Goal: Information Seeking & Learning: Learn about a topic

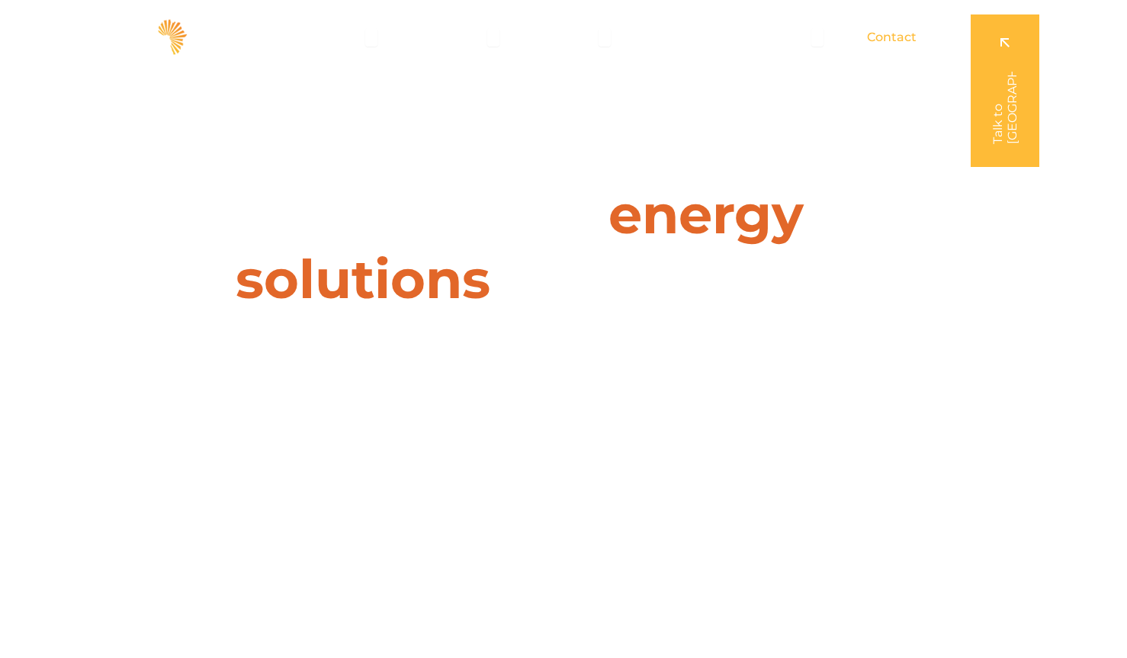
click at [894, 34] on span "Contact" at bounding box center [892, 37] width 50 height 18
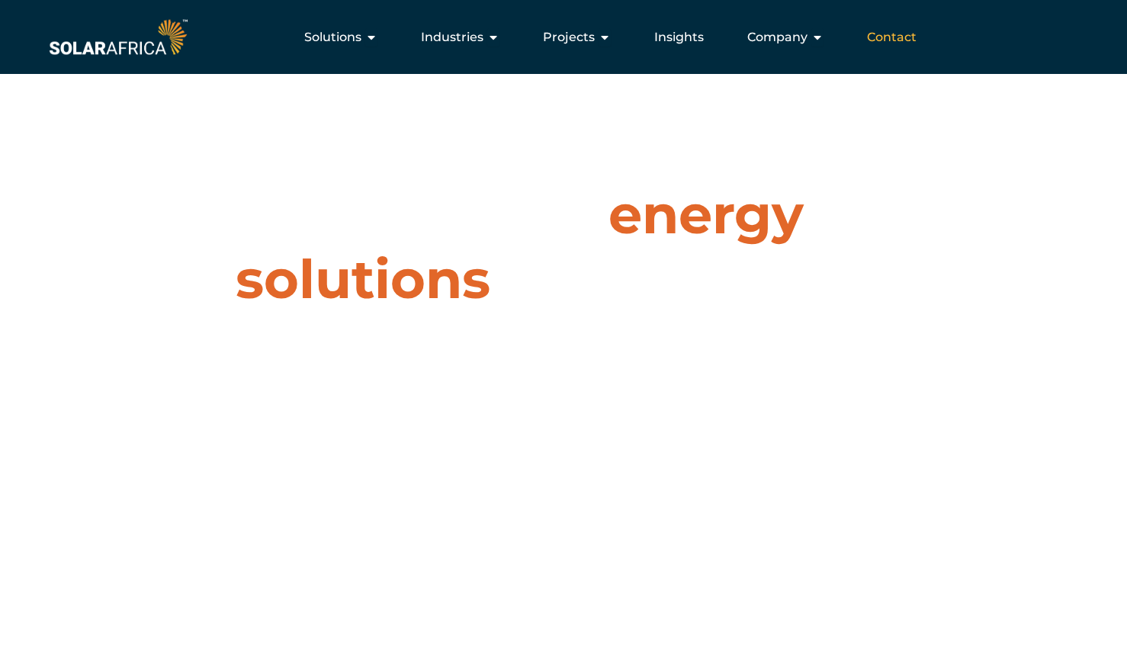
click at [885, 34] on span "Contact" at bounding box center [892, 37] width 50 height 18
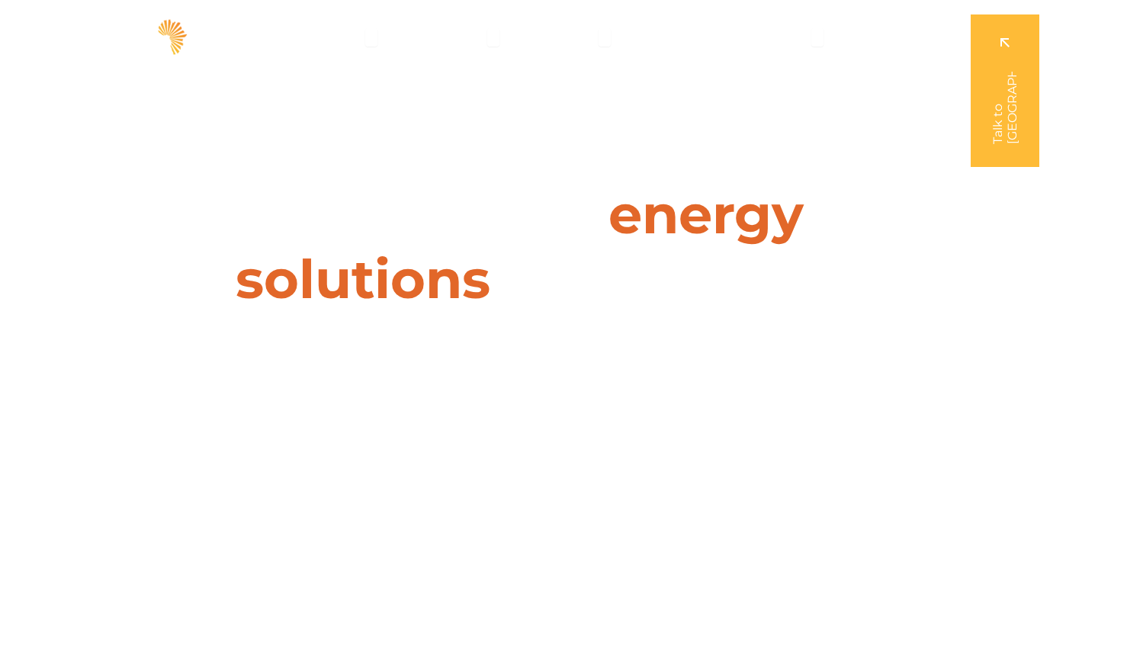
click at [1005, 106] on link at bounding box center [1005, 90] width 69 height 152
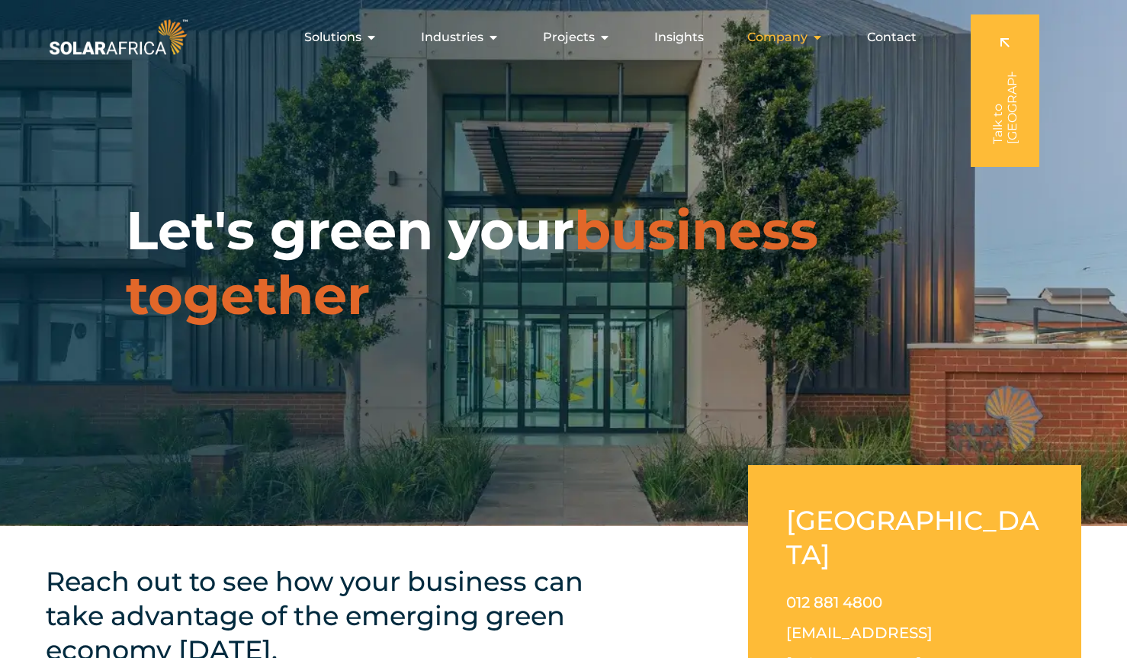
click at [817, 37] on icon "Menu" at bounding box center [817, 37] width 12 height 12
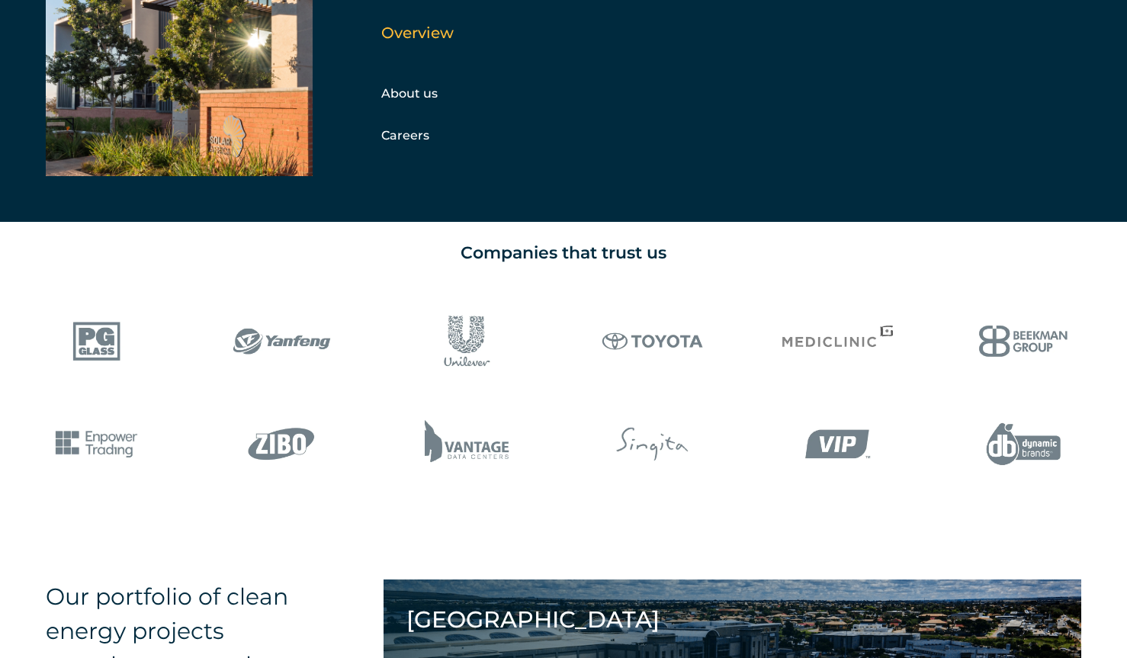
scroll to position [1207, 0]
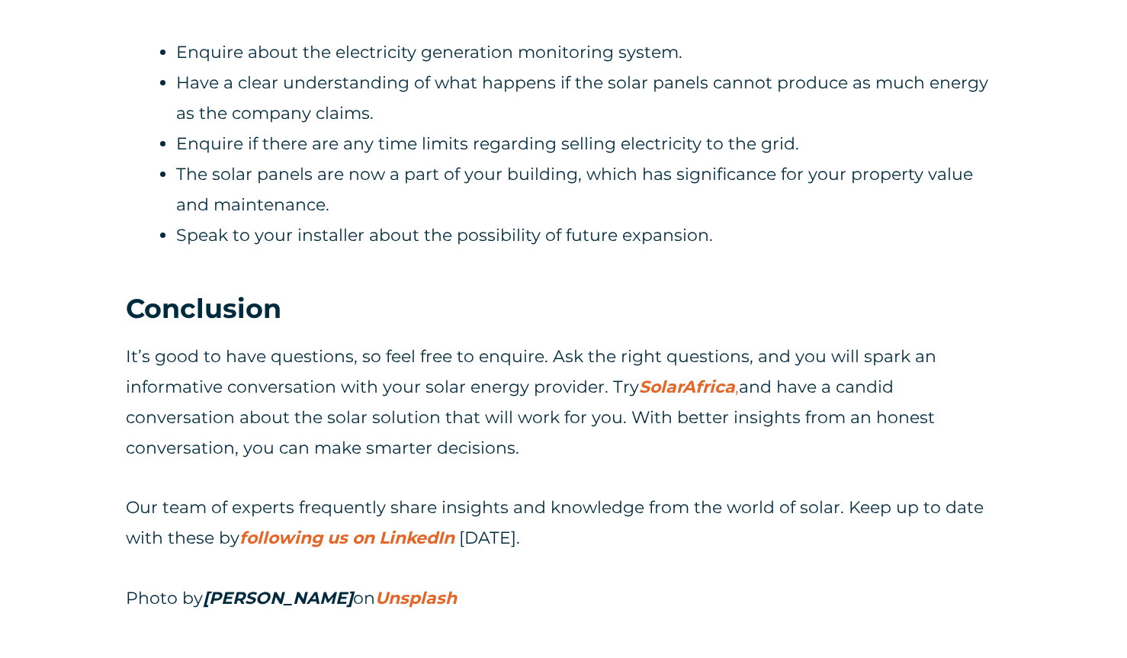
scroll to position [5493, 0]
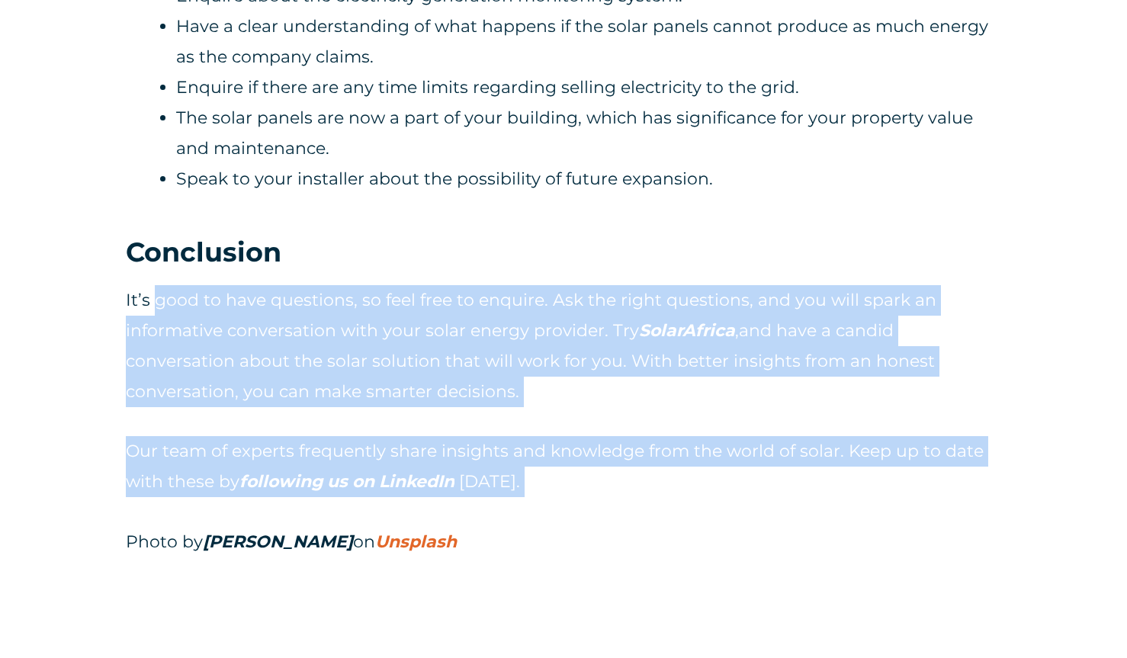
drag, startPoint x: 153, startPoint y: 293, endPoint x: 666, endPoint y: 541, distance: 570.1
click at [666, 538] on div "It’s good to have questions, so feel free to enquire. Ask the right questions, …" at bounding box center [563, 421] width 875 height 272
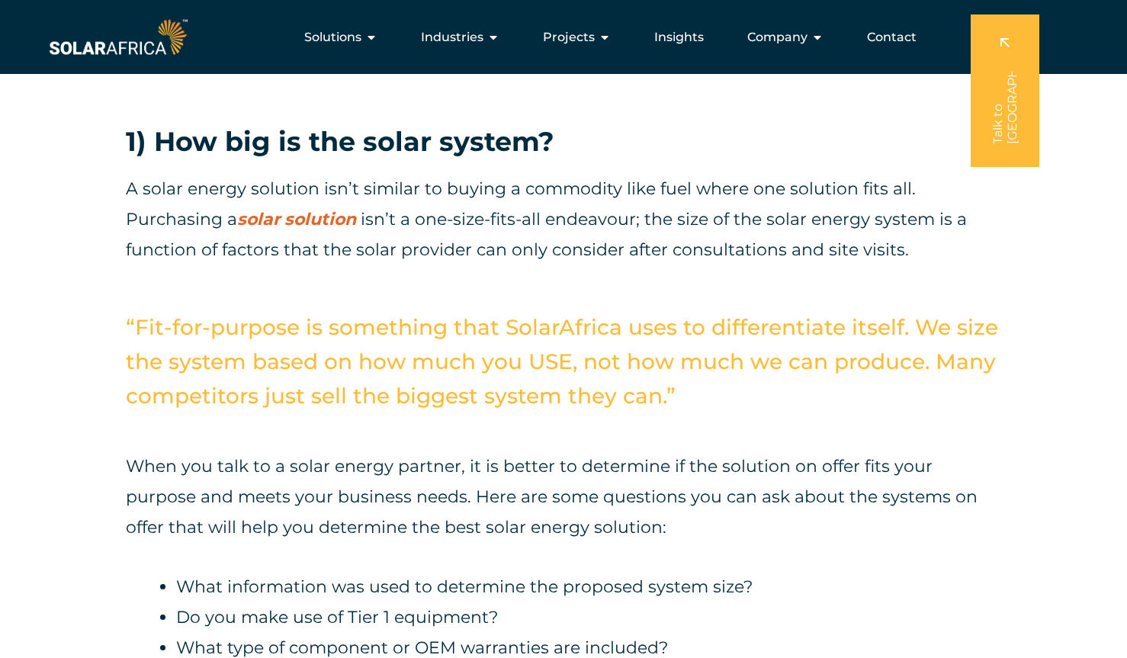
scroll to position [1284, 0]
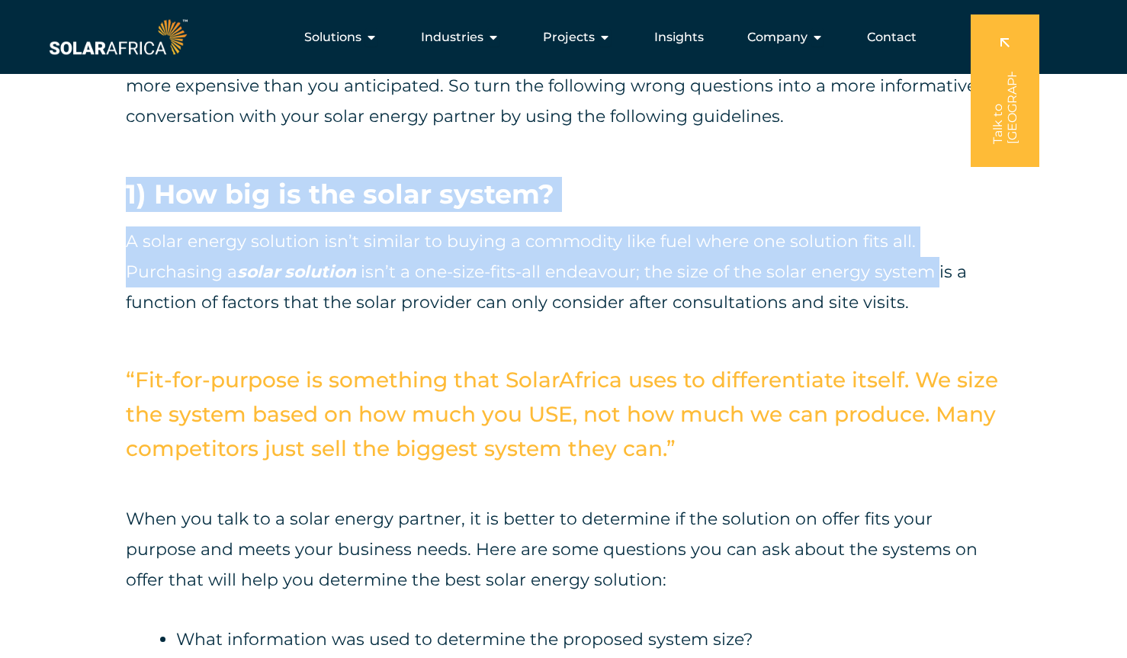
drag, startPoint x: 136, startPoint y: 175, endPoint x: 939, endPoint y: 295, distance: 811.1
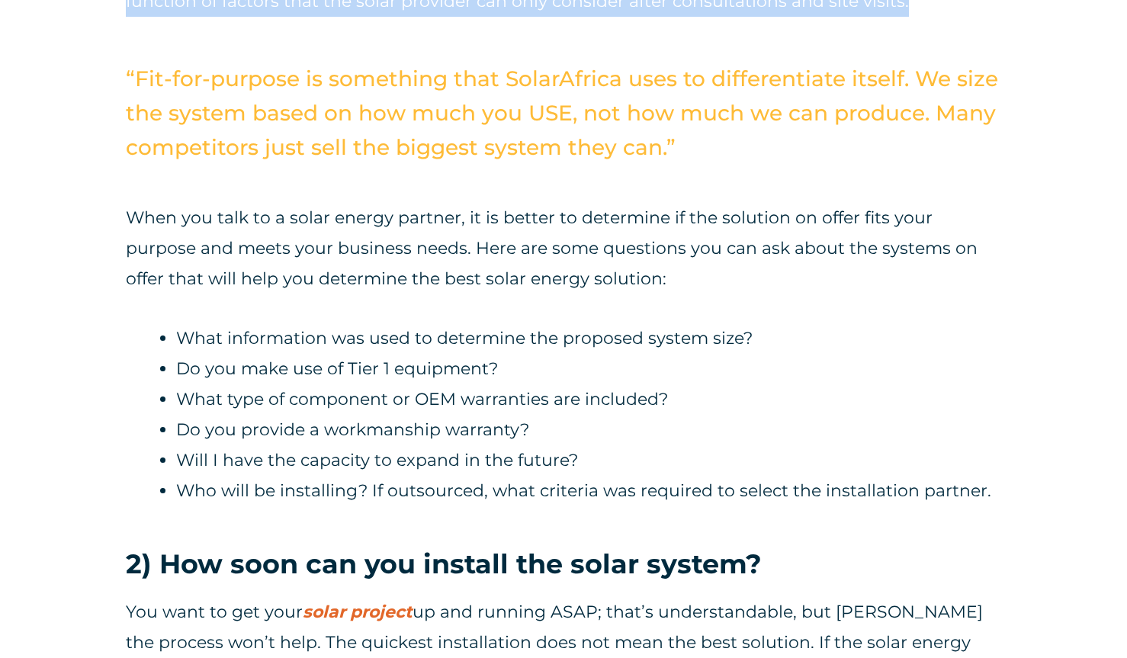
scroll to position [1606, 0]
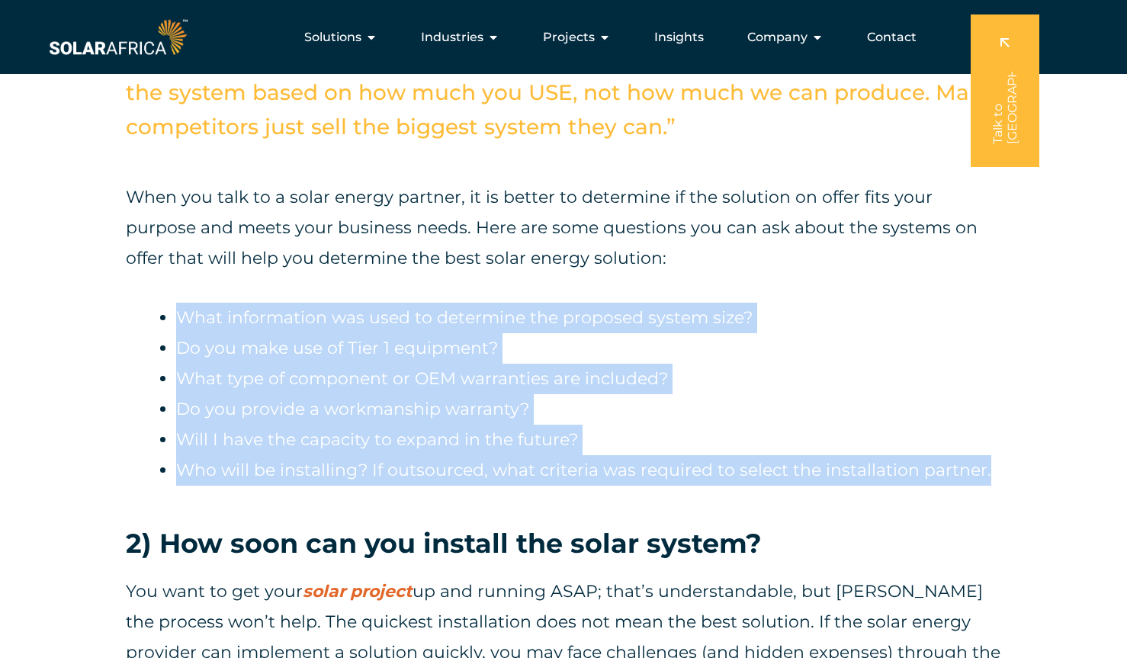
drag, startPoint x: 175, startPoint y: 309, endPoint x: 883, endPoint y: 496, distance: 732.5
click at [883, 496] on div "When you talk to a solar energy partner, it is better to determine if the solut…" at bounding box center [563, 346] width 875 height 329
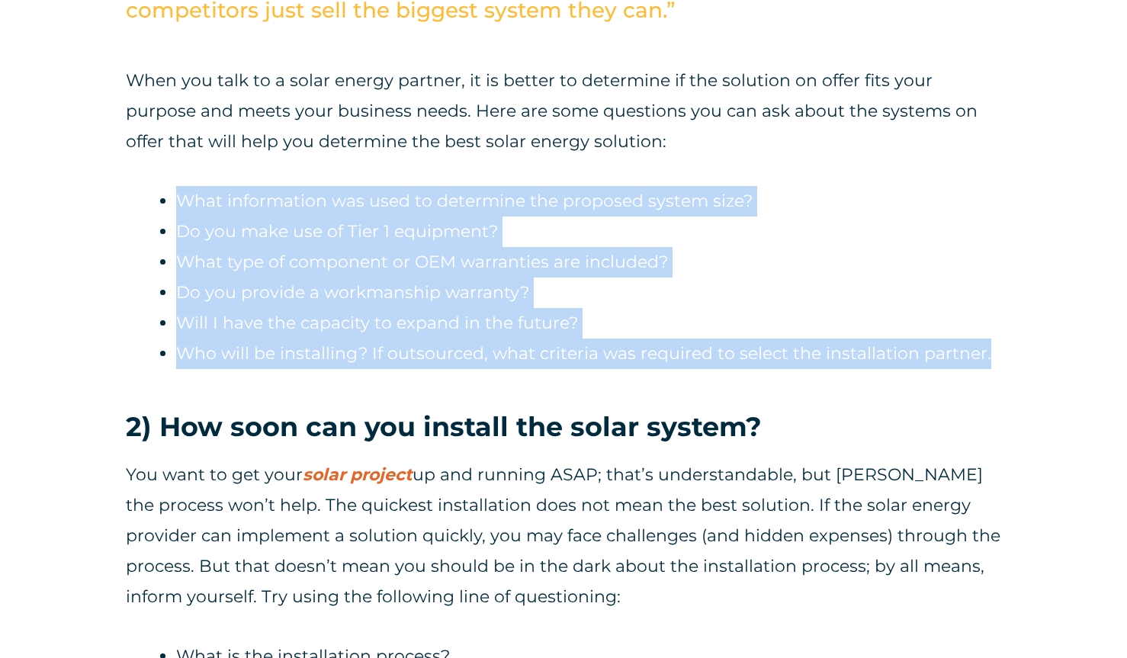
scroll to position [1726, 0]
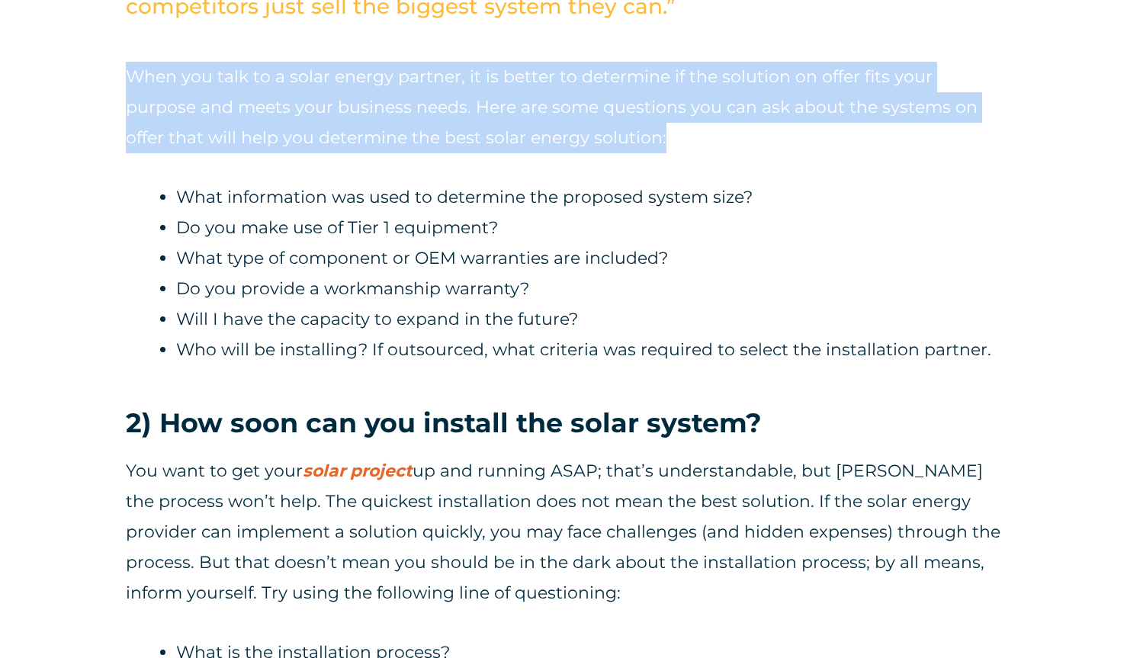
drag, startPoint x: 129, startPoint y: 67, endPoint x: 687, endPoint y: 126, distance: 561.2
click at [687, 126] on p "When you talk to a solar energy partner, it is better to determine if the solut…" at bounding box center [563, 107] width 875 height 91
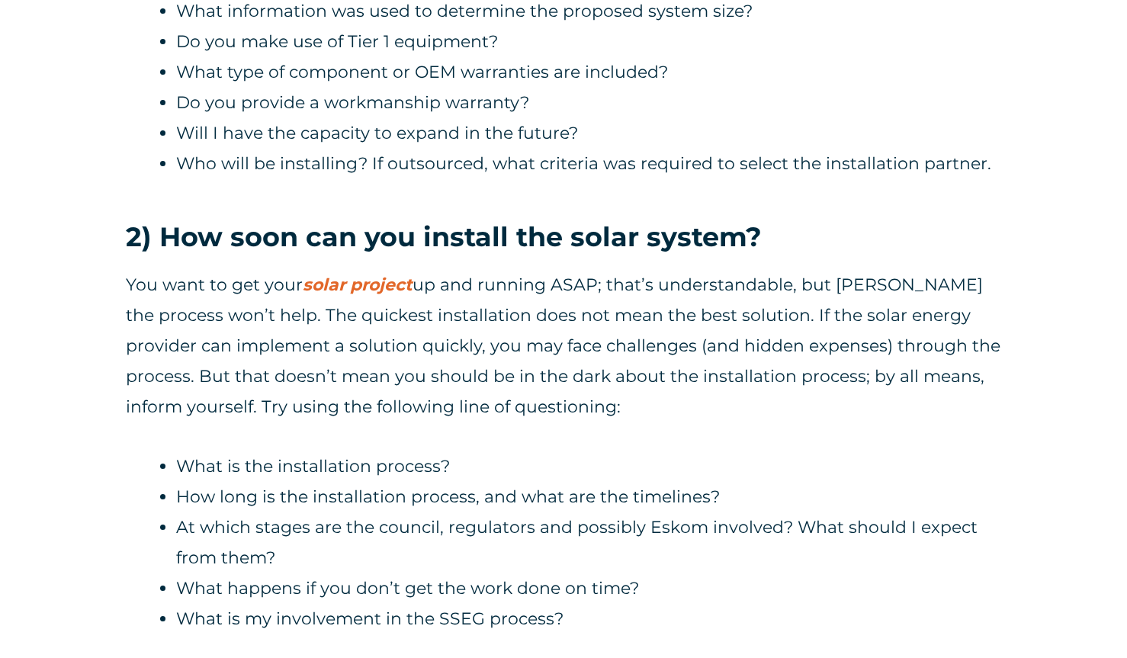
scroll to position [1914, 0]
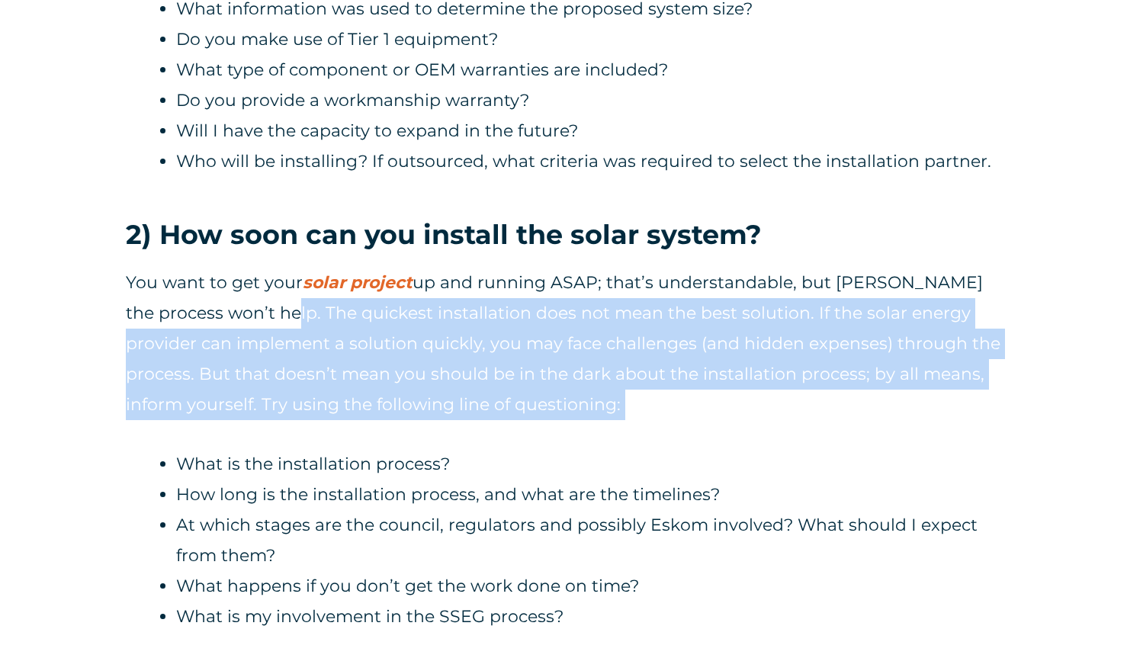
drag, startPoint x: 304, startPoint y: 321, endPoint x: 637, endPoint y: 420, distance: 346.9
click at [637, 421] on div "You want to get your solar project up and running ASAP; that’s understandable, …" at bounding box center [563, 450] width 875 height 365
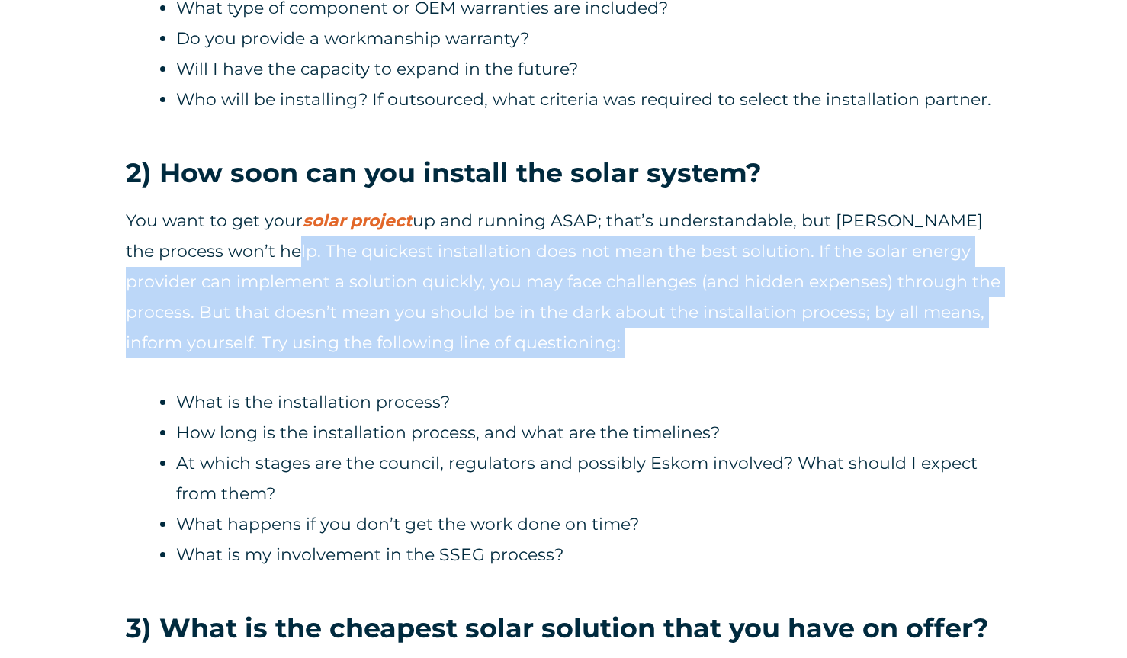
scroll to position [1977, 0]
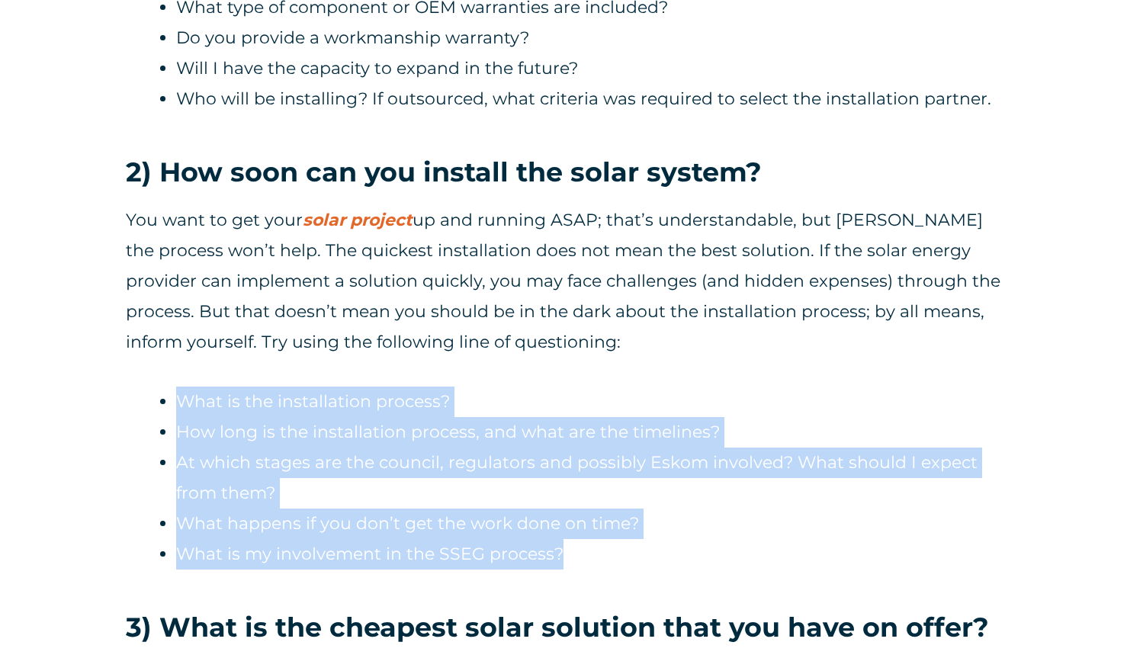
drag, startPoint x: 175, startPoint y: 400, endPoint x: 567, endPoint y: 554, distance: 422.1
click at [567, 554] on div "You want to get your solar project up and running ASAP; that’s understandable, …" at bounding box center [563, 387] width 875 height 365
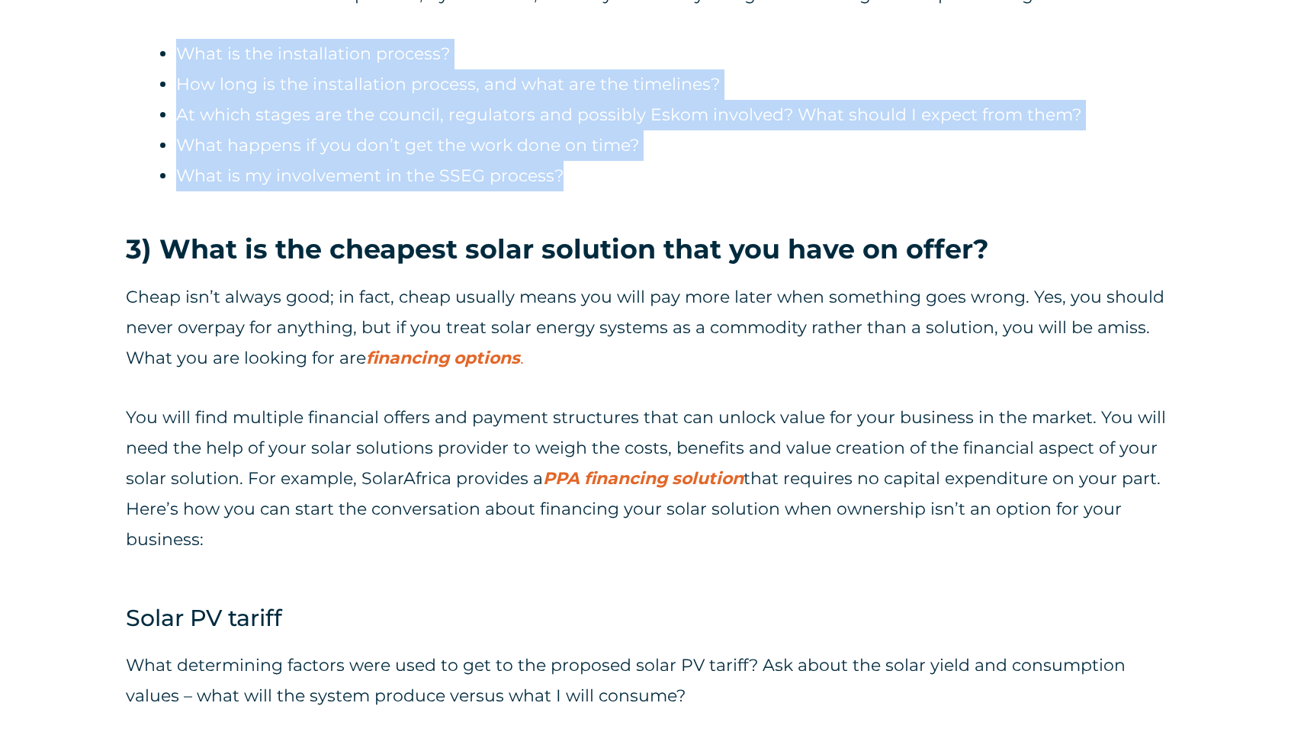
scroll to position [2297, 0]
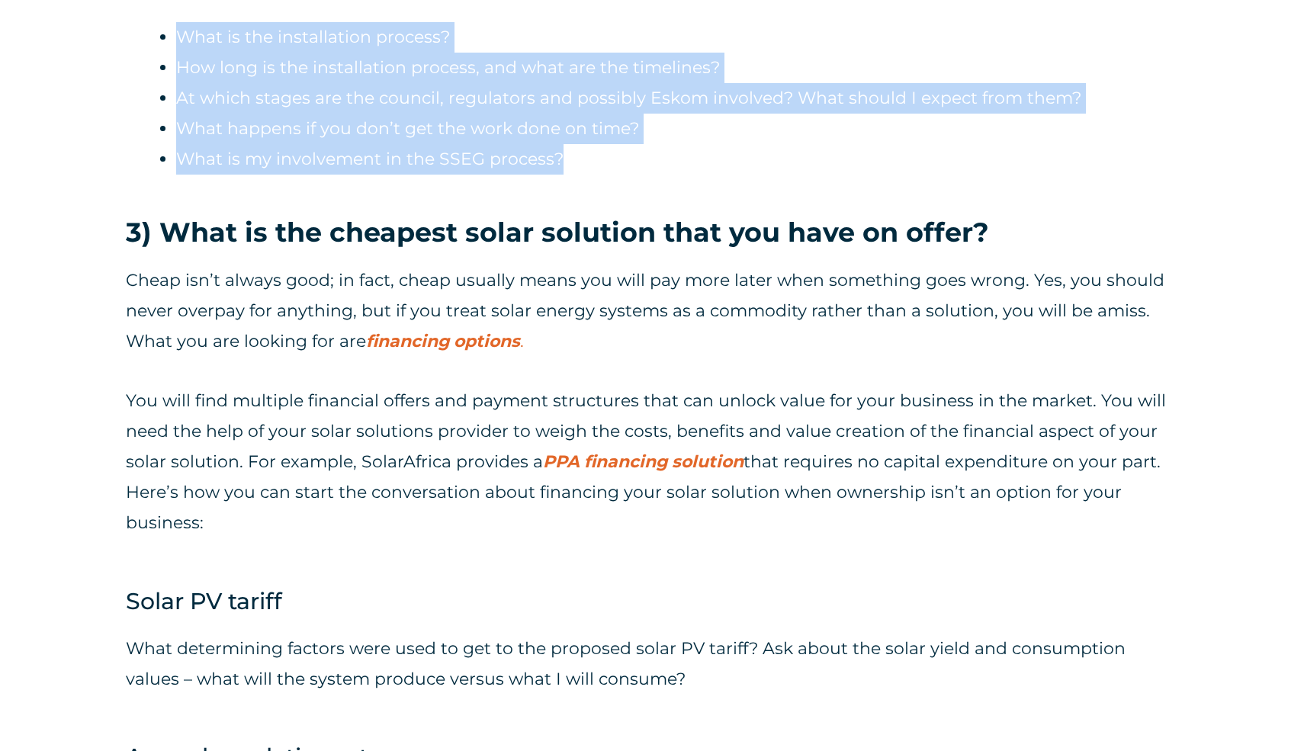
drag, startPoint x: 133, startPoint y: 330, endPoint x: 411, endPoint y: 597, distance: 385.6
click at [412, 568] on div "Cheap isn’t always good; in fact, cheap usually means you will pay more later w…" at bounding box center [652, 416] width 1052 height 303
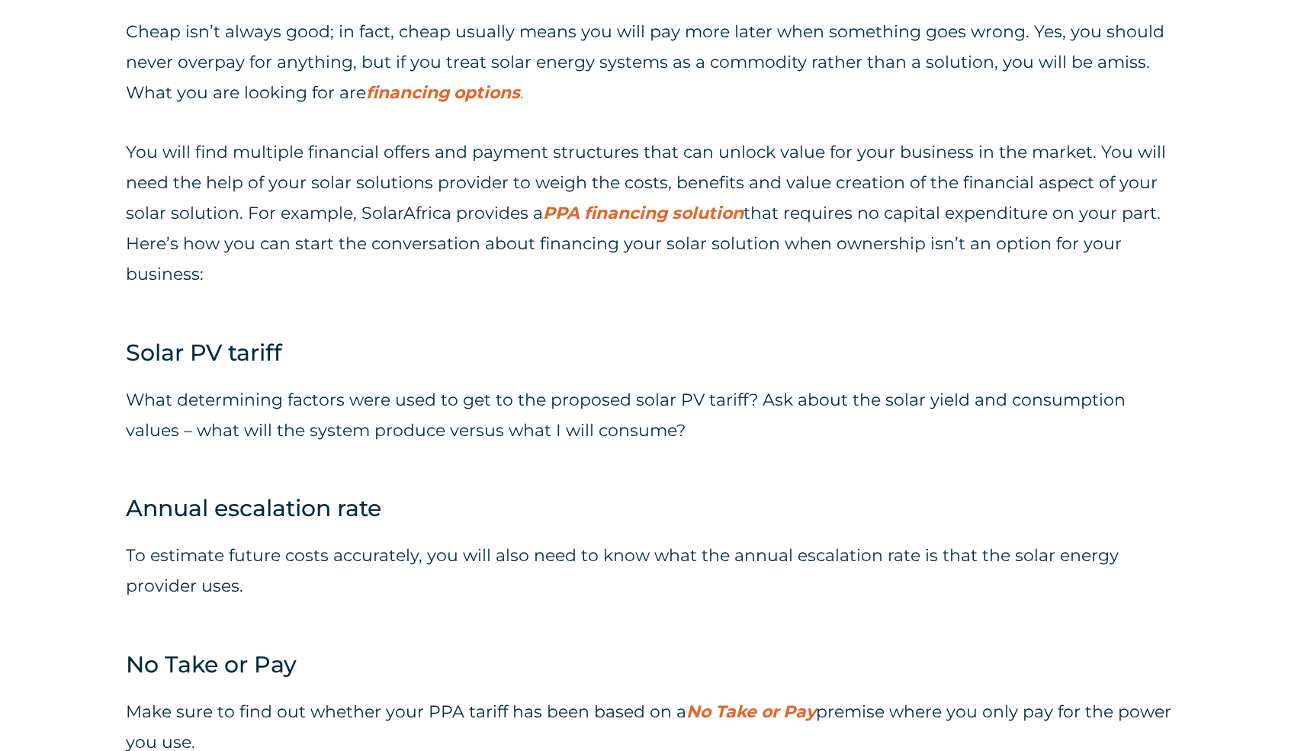
scroll to position [2560, 0]
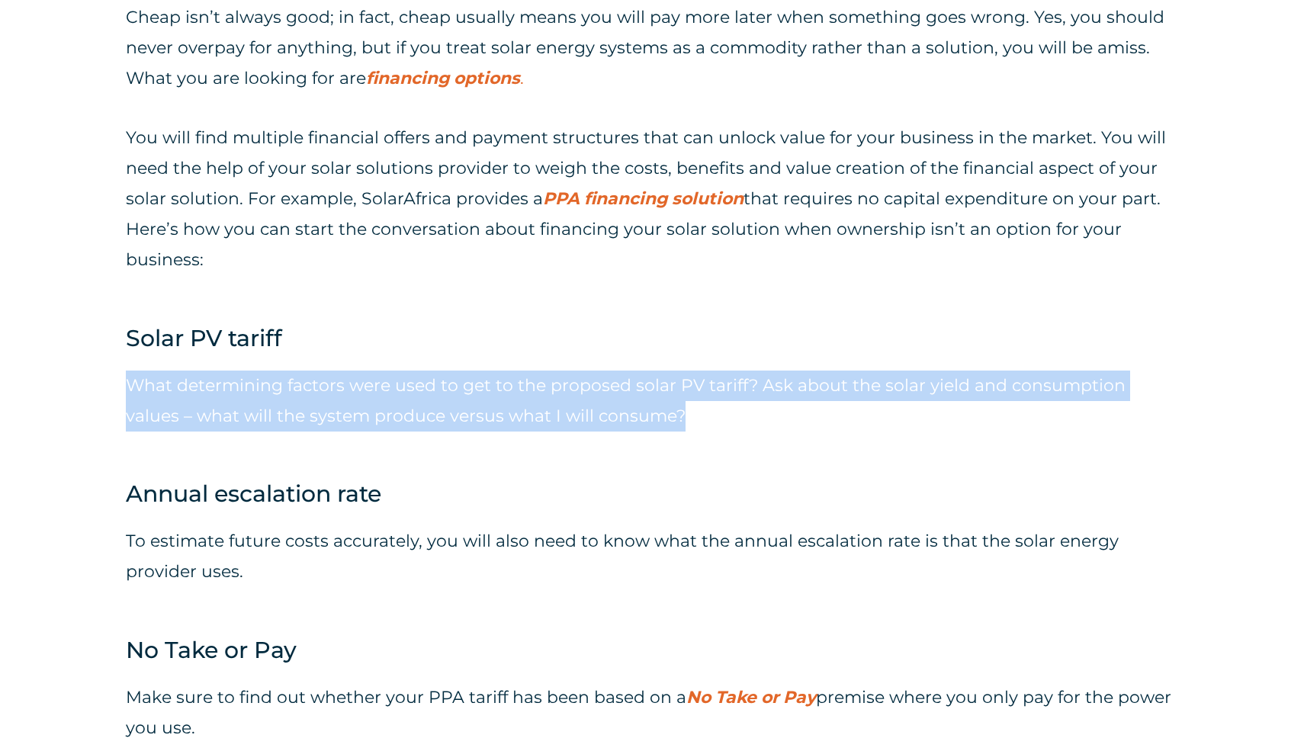
drag, startPoint x: 124, startPoint y: 425, endPoint x: 650, endPoint y: 471, distance: 528.1
click at [650, 471] on div "Investing in solar energy is a journey rather than a sprint. The investment can…" at bounding box center [652, 709] width 1304 height 5037
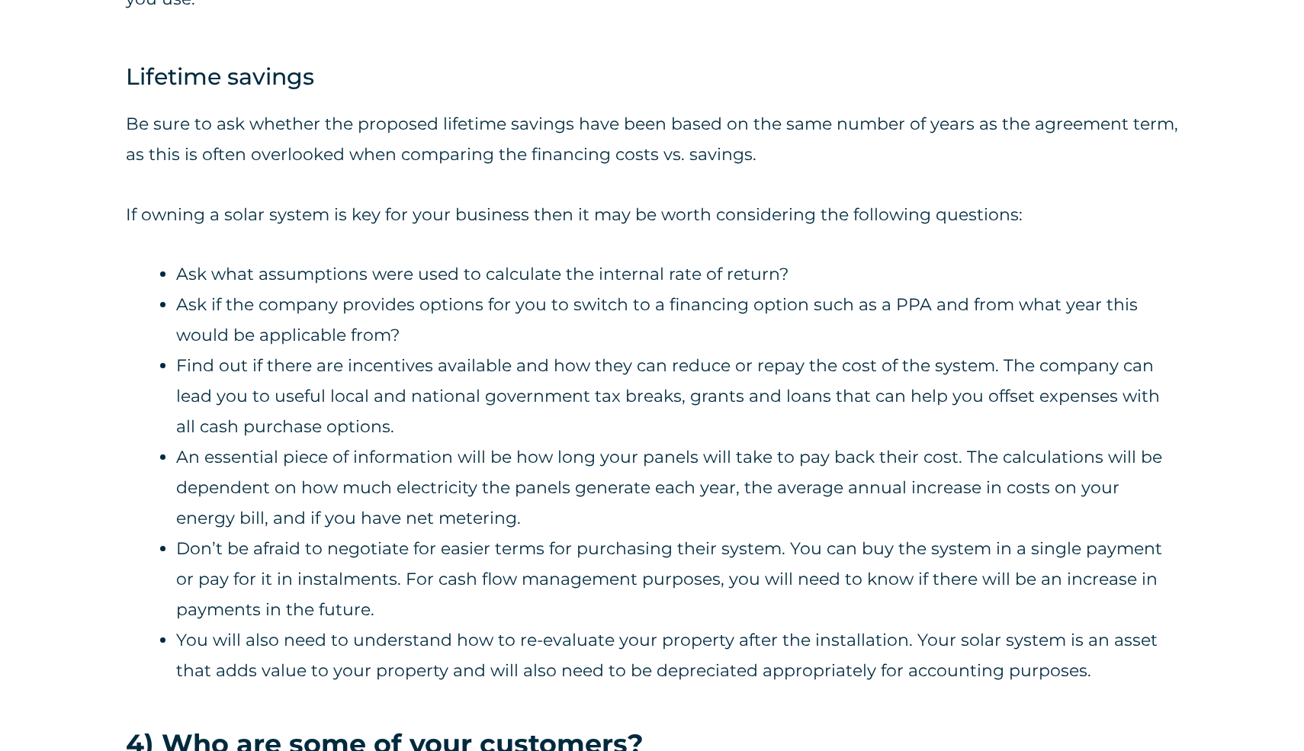
scroll to position [3307, 0]
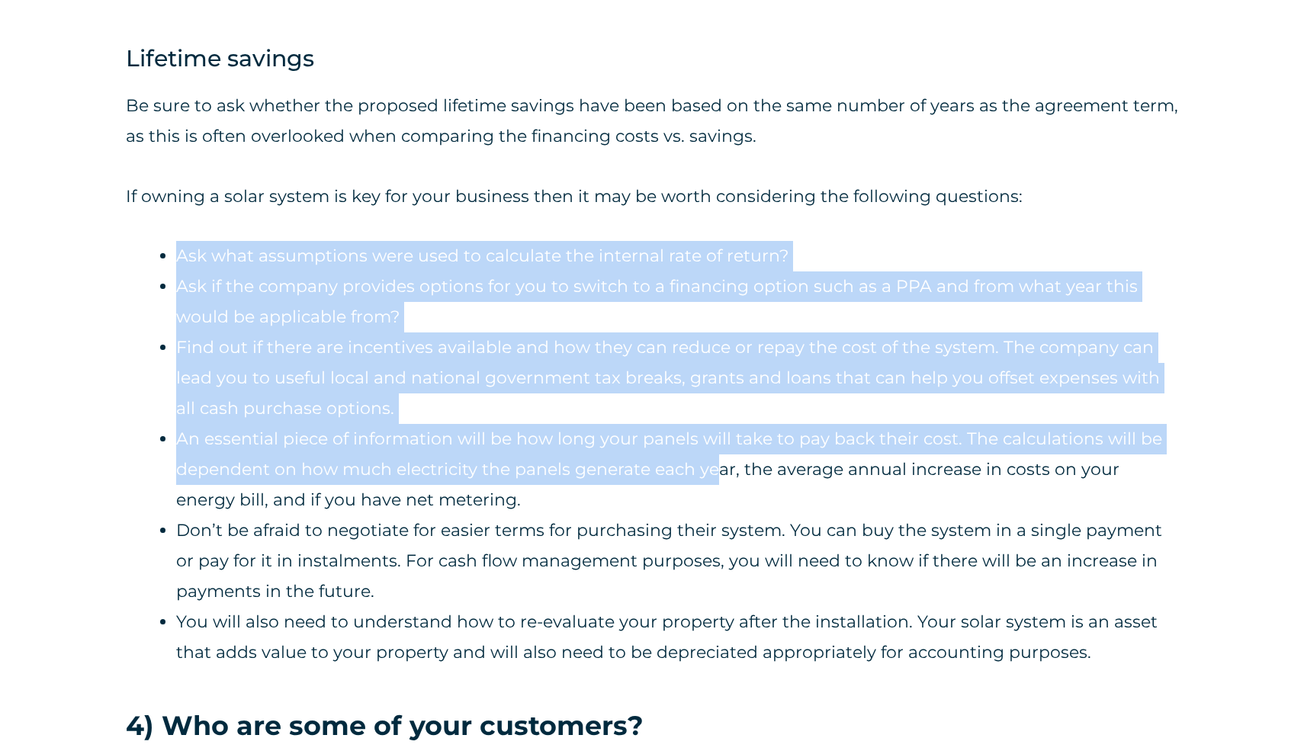
drag, startPoint x: 168, startPoint y: 304, endPoint x: 711, endPoint y: 538, distance: 591.9
click at [718, 535] on ul "Ask what assumptions were used to calculate the internal rate of return? Ask if…" at bounding box center [677, 454] width 1002 height 427
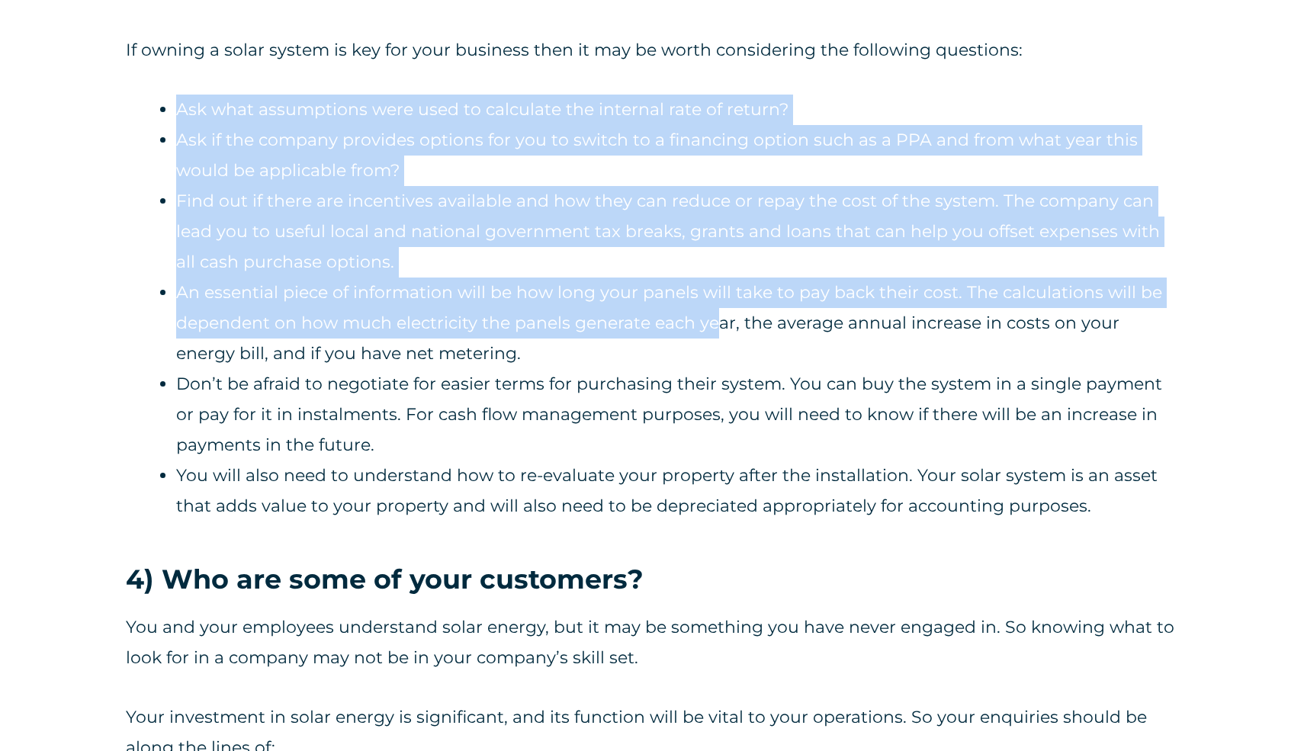
scroll to position [3453, 0]
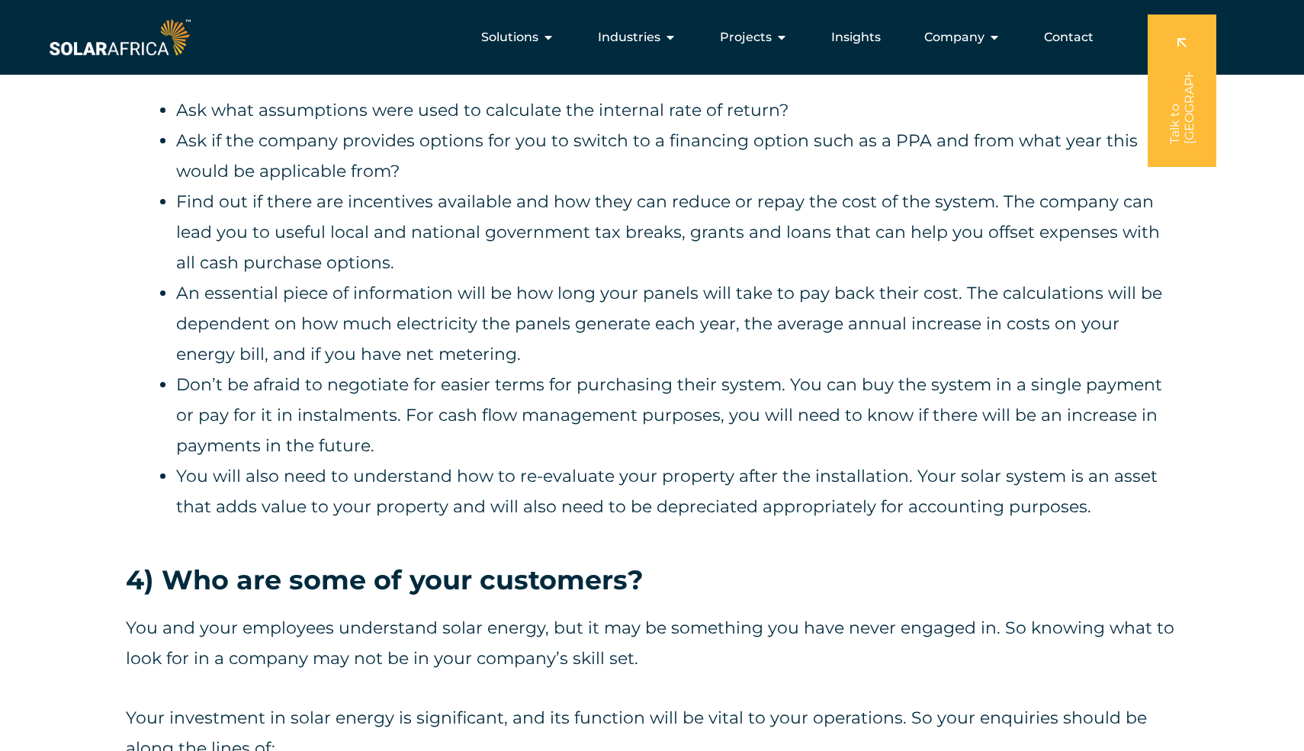
click at [711, 522] on li "You will also need to understand how to re-evaluate your property after the ins…" at bounding box center [677, 491] width 1002 height 61
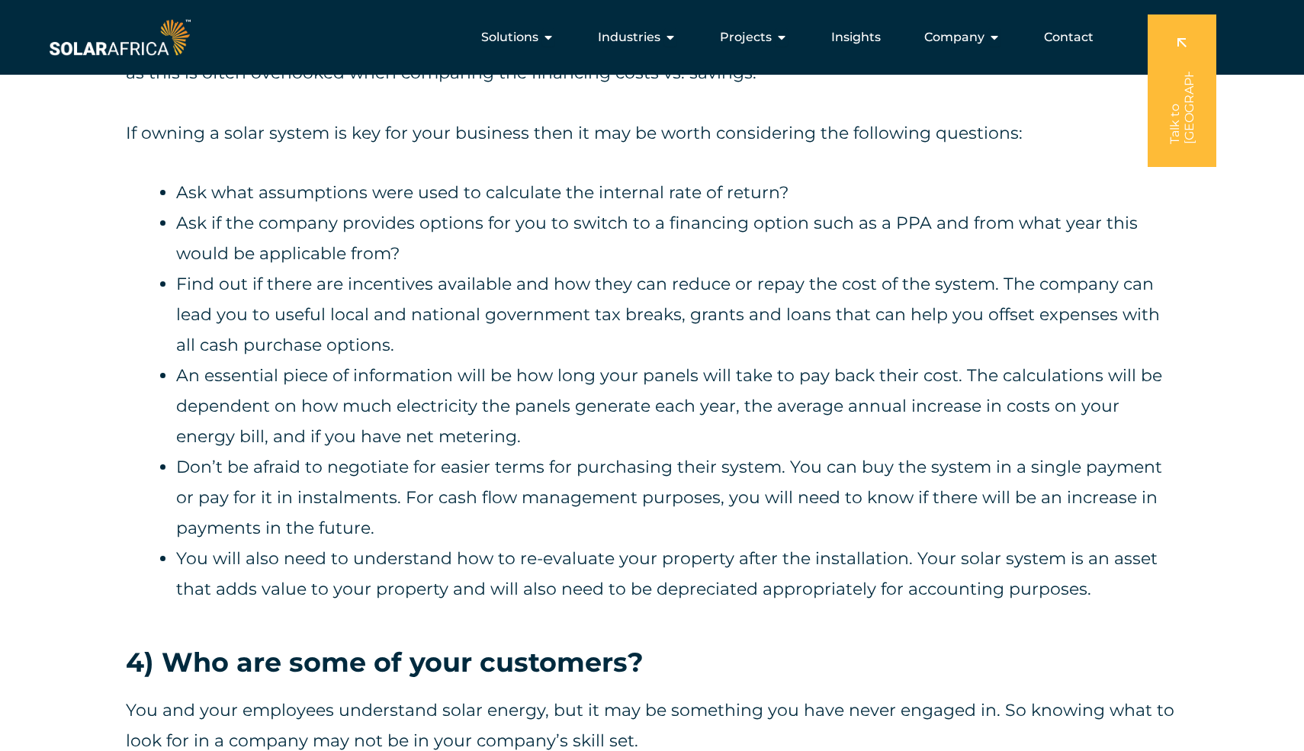
scroll to position [3370, 0]
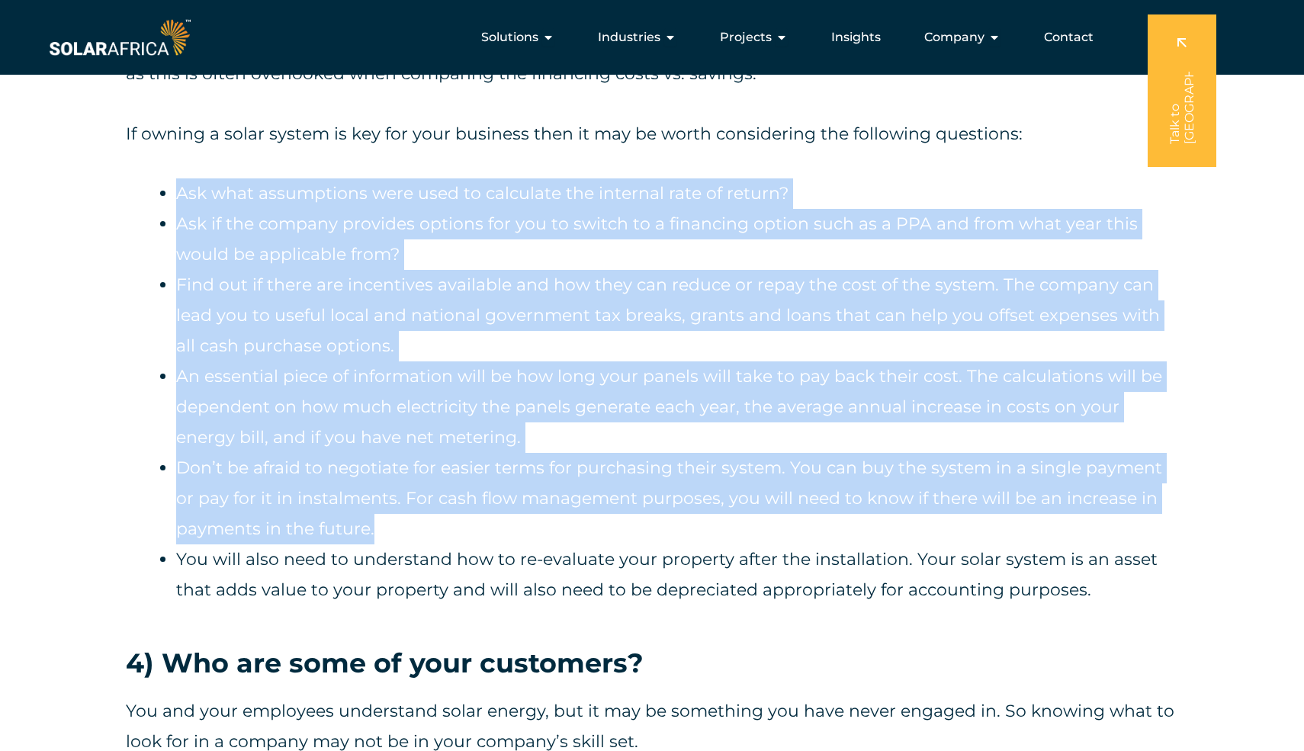
drag, startPoint x: 177, startPoint y: 252, endPoint x: 1057, endPoint y: 594, distance: 944.8
click at [1057, 594] on ul "Ask what assumptions were used to calculate the internal rate of return? Ask if…" at bounding box center [677, 391] width 1002 height 427
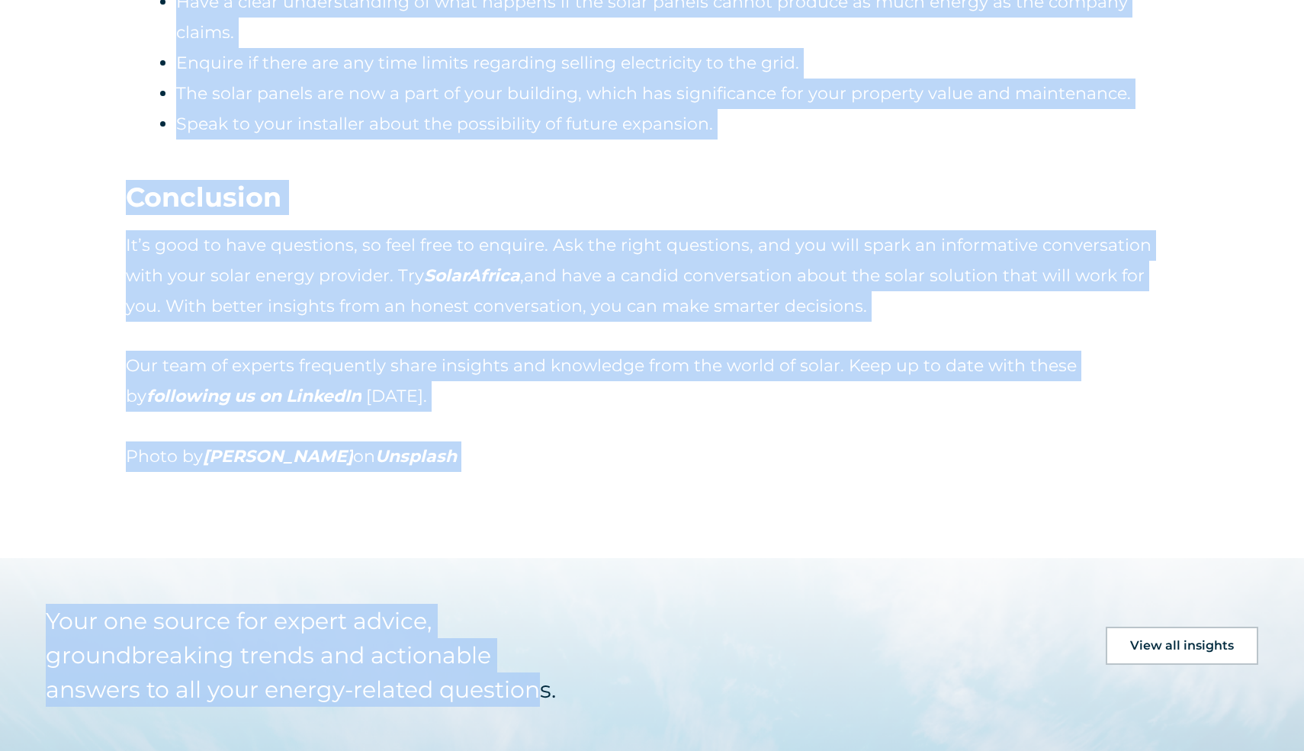
scroll to position [5234, 0]
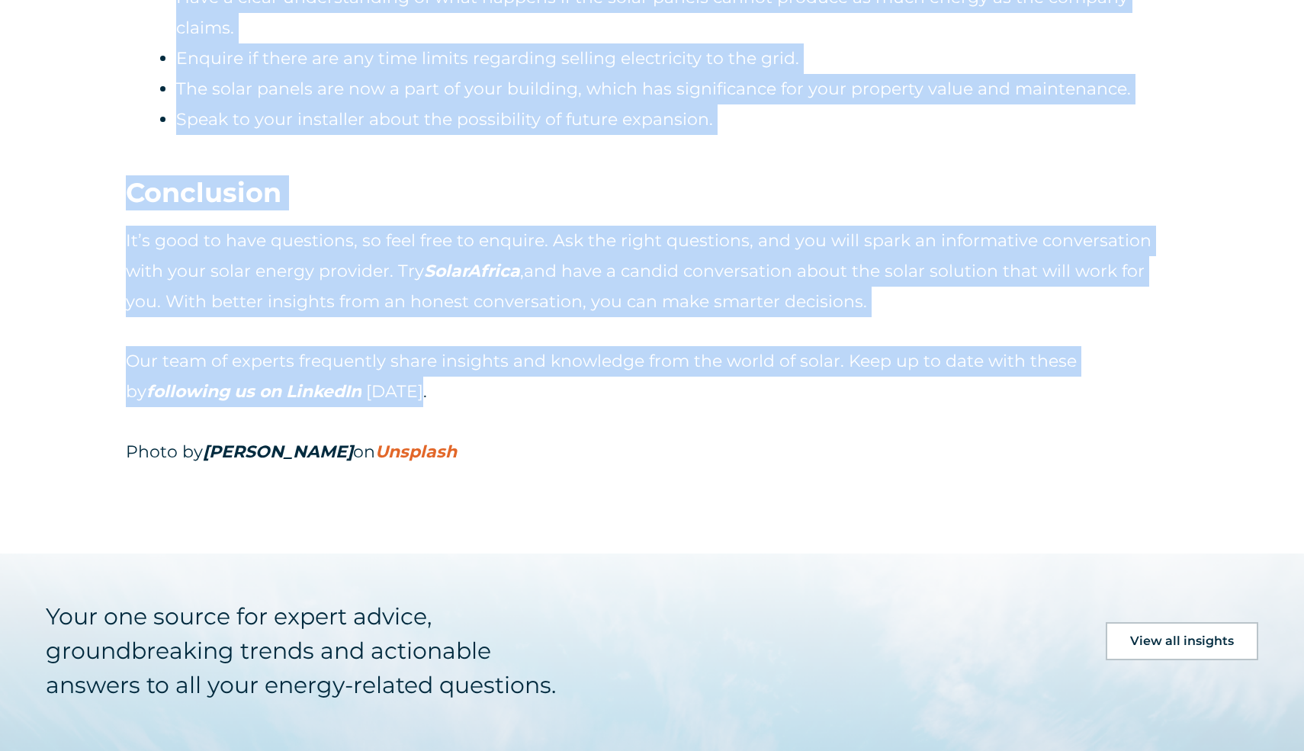
drag, startPoint x: 104, startPoint y: 215, endPoint x: 700, endPoint y: 448, distance: 640.0
copy div "Loremipsu do sitam consec ad e seddoei tempor inci u labore. Etd magnaaliqu eni…"
